Goal: Transaction & Acquisition: Subscribe to service/newsletter

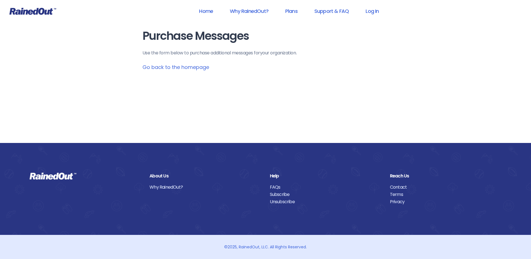
click at [201, 67] on link "Go back to the homepage" at bounding box center [176, 67] width 67 height 7
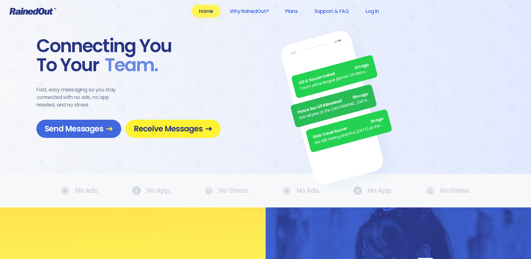
click at [161, 129] on span "Receive Messages" at bounding box center [173, 129] width 78 height 10
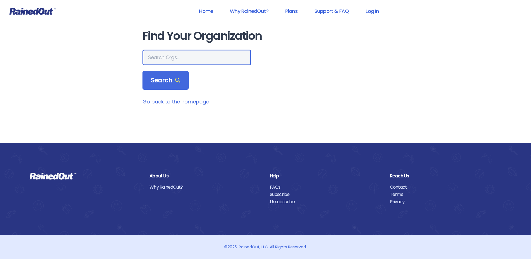
click at [177, 54] on input "text" at bounding box center [197, 58] width 109 height 16
type input "katy youth soccer"
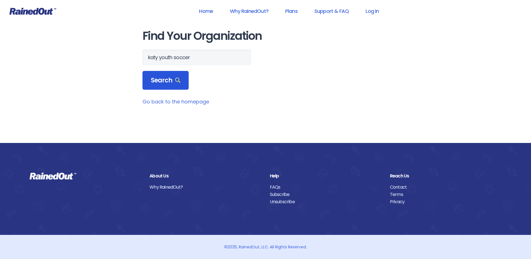
click at [165, 79] on span "Search" at bounding box center [166, 80] width 30 height 8
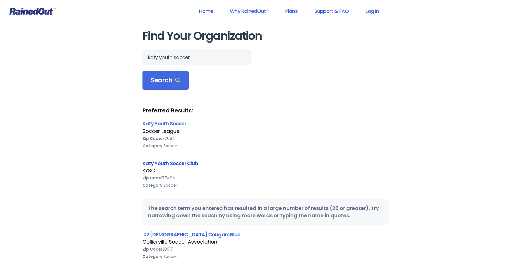
click at [164, 162] on link "Katy Youth Soccer Club" at bounding box center [171, 163] width 56 height 7
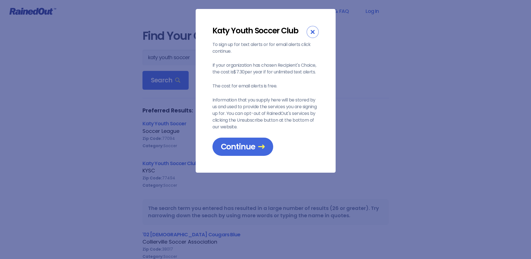
click at [315, 33] on div "Close" at bounding box center [313, 32] width 12 height 12
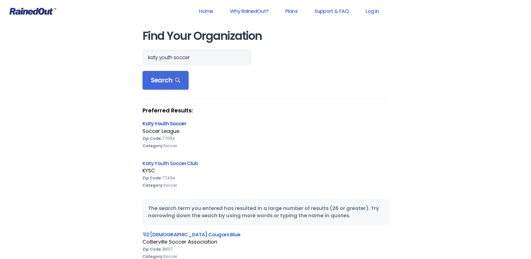
click at [180, 123] on link "Katy Youth Soccer" at bounding box center [165, 123] width 44 height 7
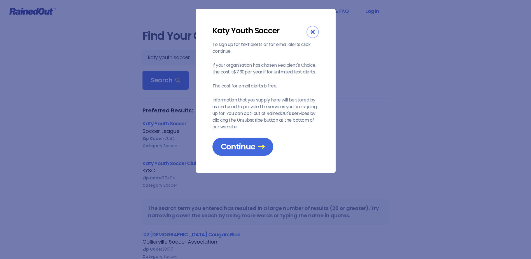
click at [317, 32] on div "Close" at bounding box center [313, 32] width 12 height 12
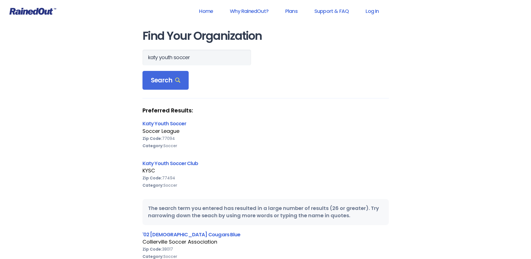
click at [184, 159] on div "Katy Youth Soccer Club" at bounding box center [266, 163] width 246 height 8
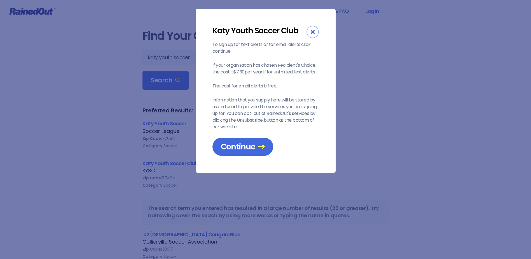
click at [186, 162] on div "Katy Youth Soccer Club To sign up for text alerts or for email alerts click con…" at bounding box center [265, 129] width 531 height 259
click at [252, 144] on span "Continue" at bounding box center [243, 147] width 44 height 10
